Goal: Navigation & Orientation: Find specific page/section

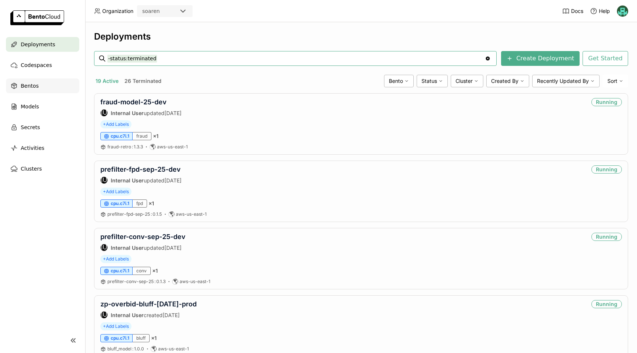
click at [29, 89] on span "Bentos" at bounding box center [30, 85] width 18 height 9
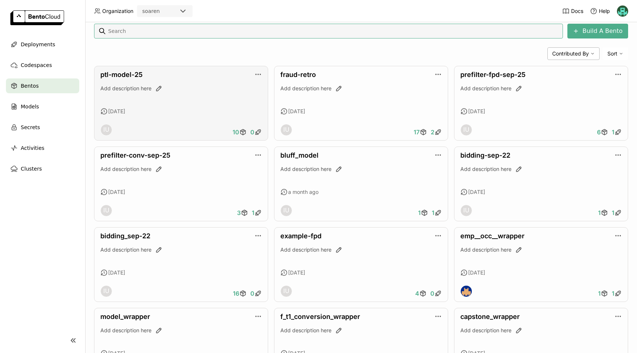
scroll to position [148, 0]
click at [136, 74] on link "ptl-model-25" at bounding box center [121, 74] width 42 height 8
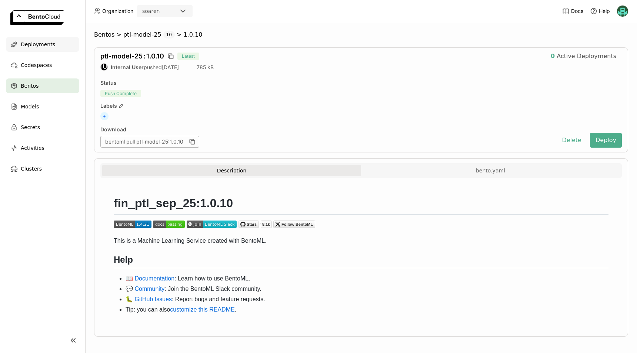
click at [42, 46] on span "Deployments" at bounding box center [38, 44] width 34 height 9
